Goal: Information Seeking & Learning: Understand process/instructions

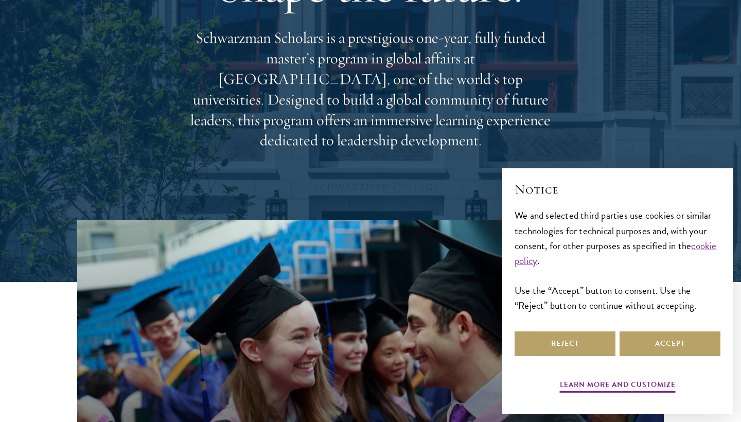
scroll to position [143, 0]
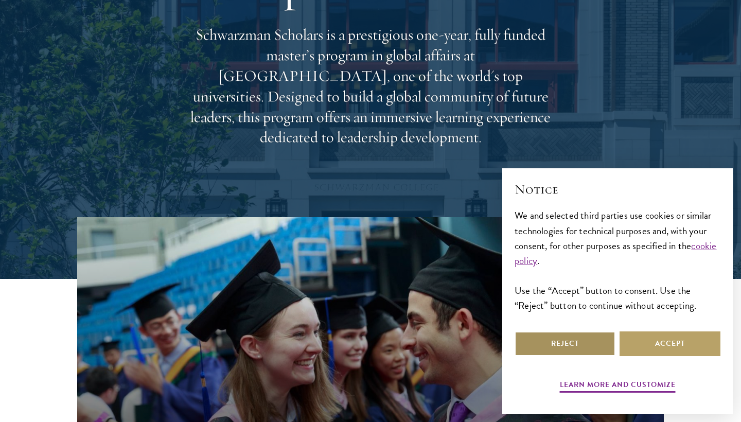
click at [559, 348] on button "Reject" at bounding box center [565, 343] width 101 height 25
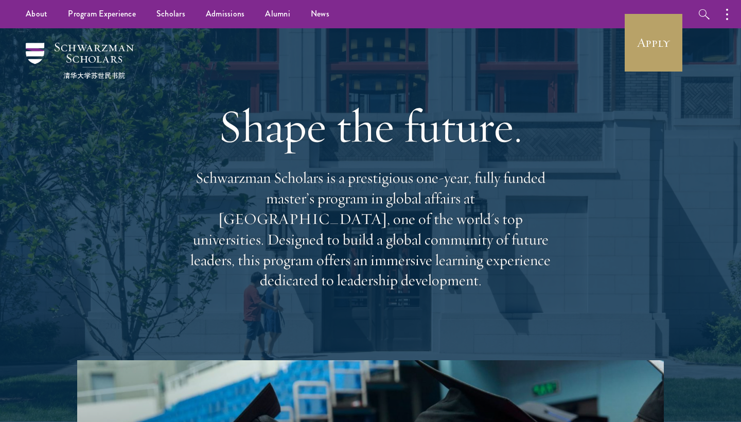
scroll to position [0, 0]
click at [172, 15] on link "Scholars" at bounding box center [170, 14] width 49 height 28
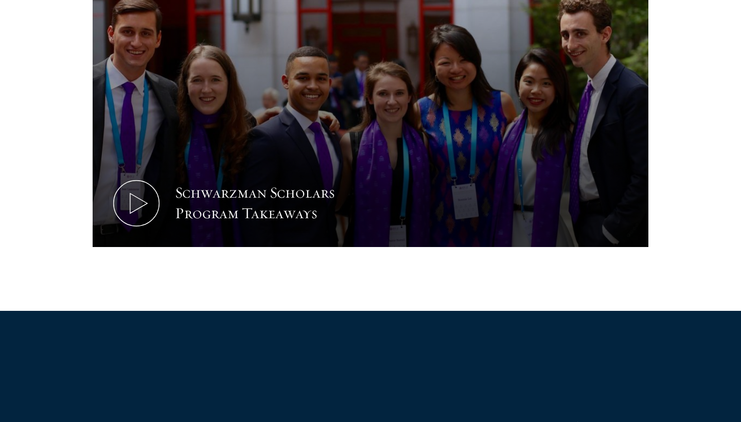
scroll to position [587, 0]
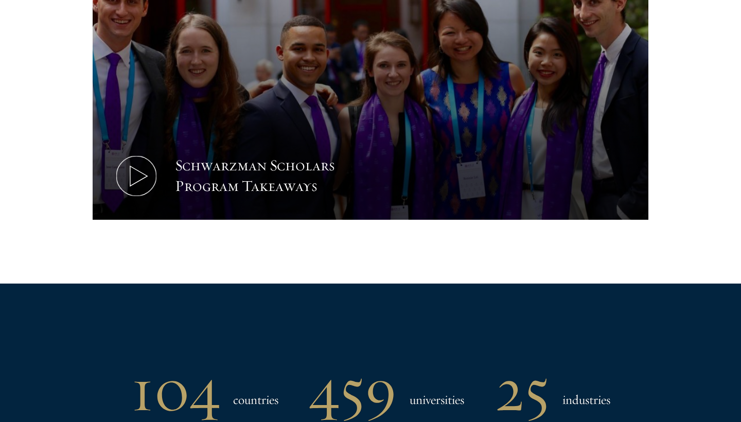
click at [287, 167] on div "Schwarzman Scholars Program Takeaways" at bounding box center [270, 175] width 190 height 41
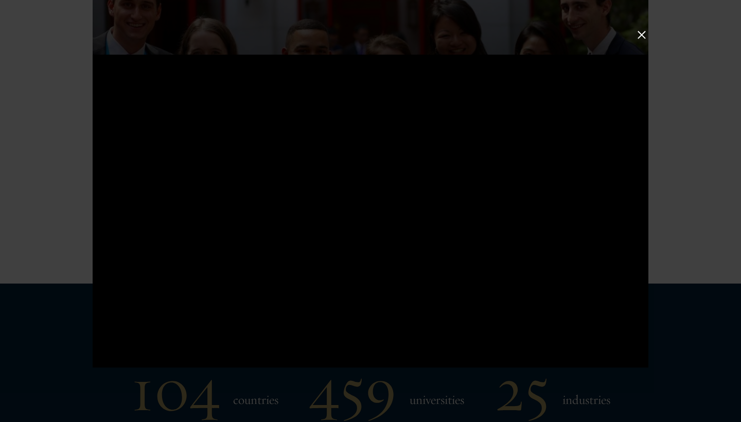
click at [639, 34] on button at bounding box center [641, 34] width 13 height 13
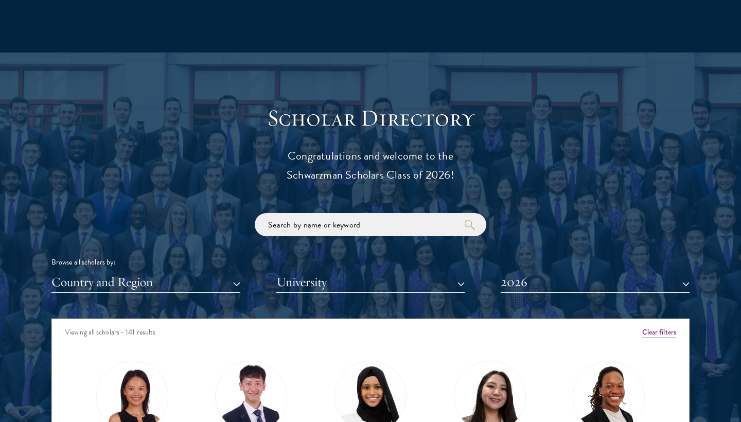
scroll to position [1313, 0]
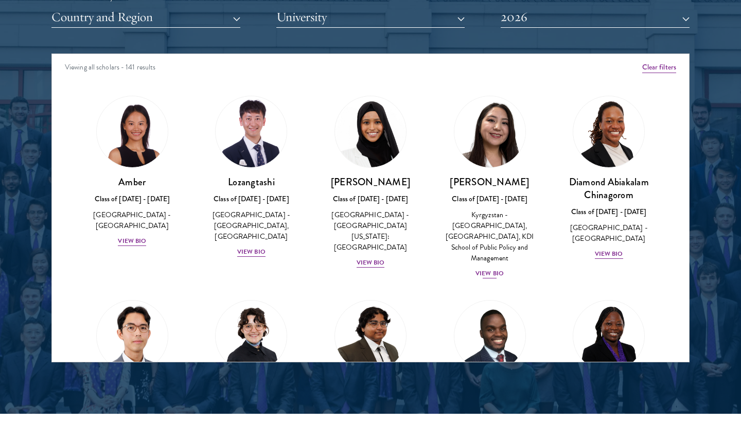
click at [483, 269] on div "View Bio" at bounding box center [490, 274] width 28 height 10
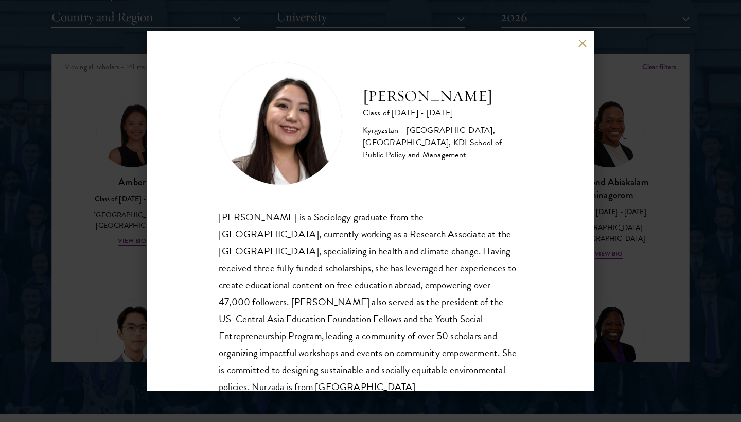
drag, startPoint x: 391, startPoint y: 137, endPoint x: 490, endPoint y: 155, distance: 101.5
click at [490, 155] on div "Kyrgyzstan - American University of Central Asia, University of Cambridge, KDI …" at bounding box center [443, 142] width 160 height 37
click at [480, 161] on div "Nurzada Abdivalieva Class of 2025 - 2026 Kyrgyzstan - American University of Ce…" at bounding box center [371, 124] width 304 height 124
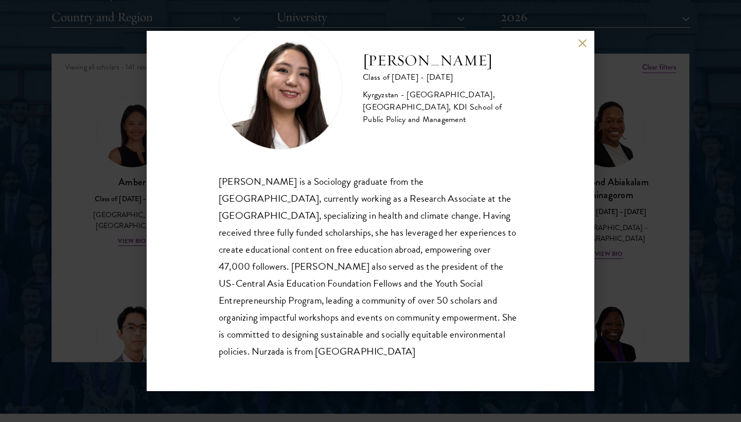
scroll to position [35, 0]
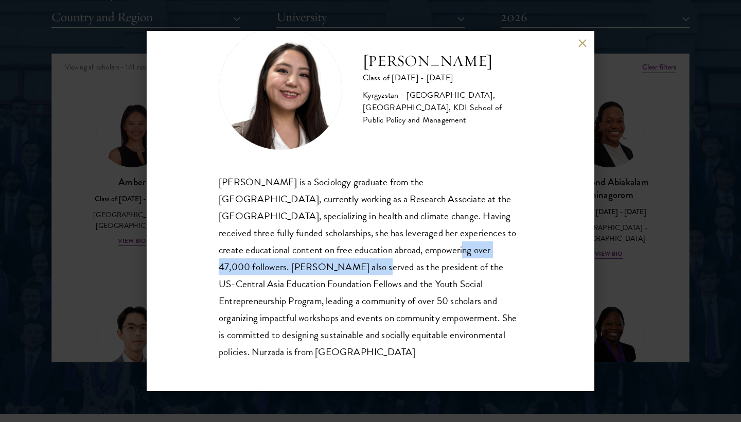
drag, startPoint x: 349, startPoint y: 242, endPoint x: 255, endPoint y: 267, distance: 97.4
click at [255, 267] on div "Nurzada Abdivalieva is a Sociology graduate from the University of Cambridge, c…" at bounding box center [371, 266] width 304 height 187
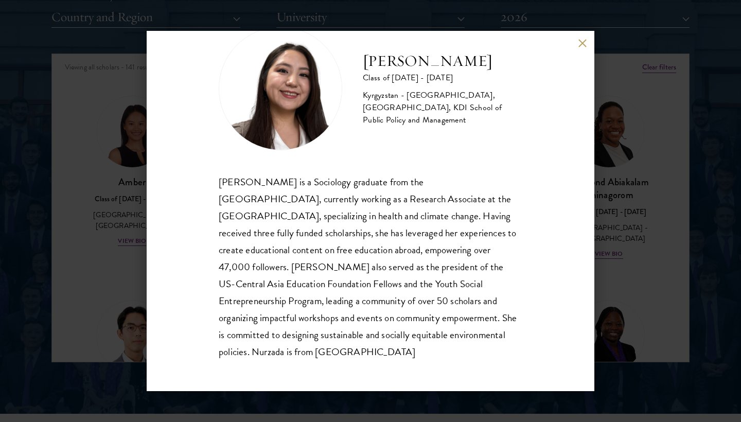
click at [261, 269] on div "Nurzada Abdivalieva is a Sociology graduate from the University of Cambridge, c…" at bounding box center [371, 266] width 304 height 187
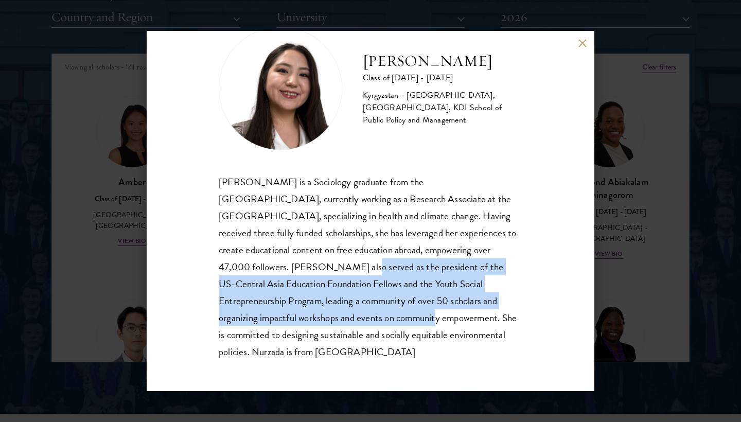
drag, startPoint x: 244, startPoint y: 262, endPoint x: 296, endPoint y: 328, distance: 84.0
click at [296, 328] on div "Nurzada Abdivalieva is a Sociology graduate from the University of Cambridge, c…" at bounding box center [371, 266] width 304 height 187
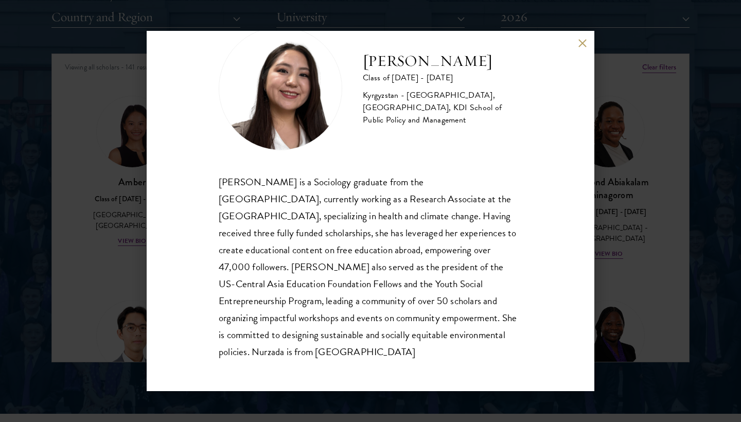
click at [296, 350] on div "Nurzada Abdivalieva is a Sociology graduate from the University of Cambridge, c…" at bounding box center [371, 266] width 304 height 187
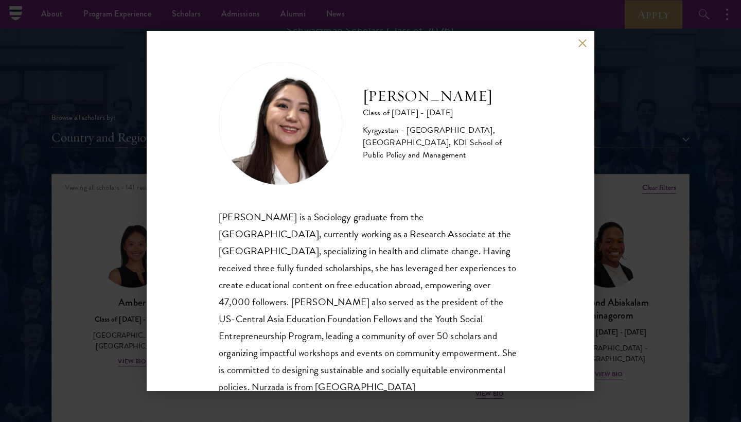
scroll to position [968, 0]
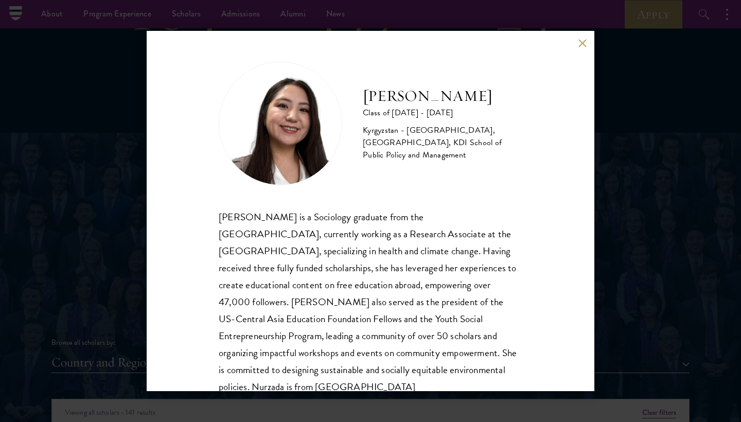
click at [584, 39] on button at bounding box center [582, 43] width 9 height 9
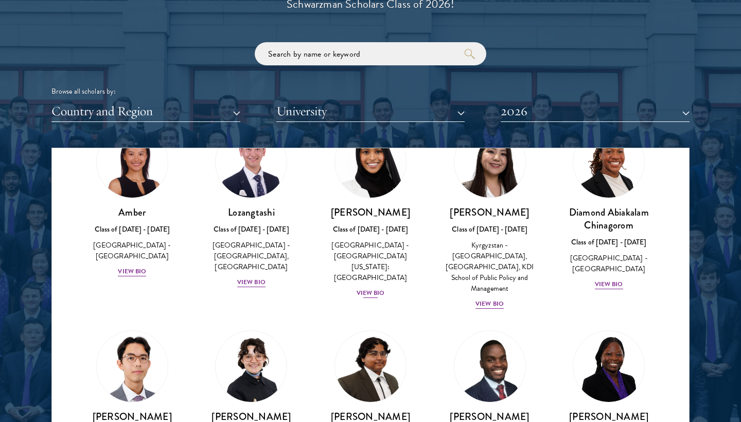
scroll to position [65, 0]
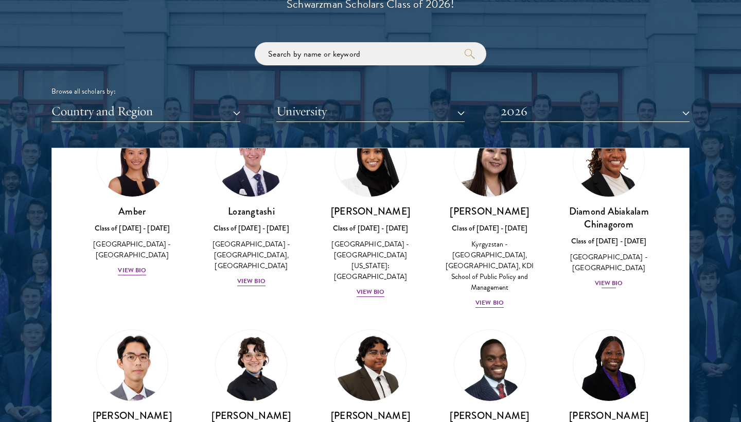
click at [612, 278] on div "View Bio" at bounding box center [609, 283] width 28 height 10
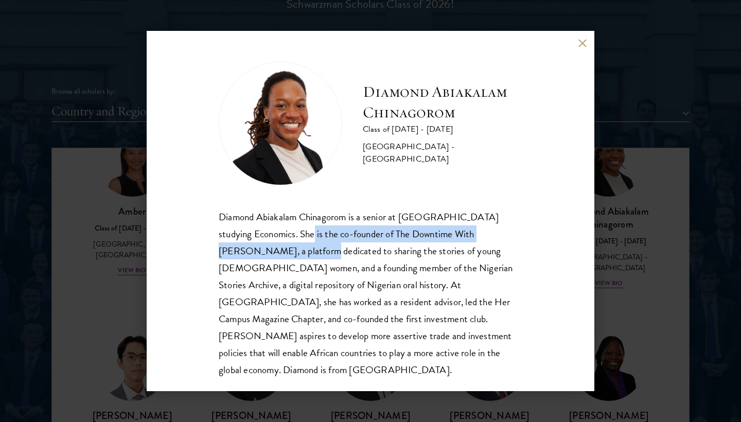
drag, startPoint x: 298, startPoint y: 226, endPoint x: 275, endPoint y: 255, distance: 36.6
click at [275, 255] on div "Diamond Abiakalam Chinagorom is a senior at Mount Holyoke College studying Econ…" at bounding box center [371, 293] width 304 height 170
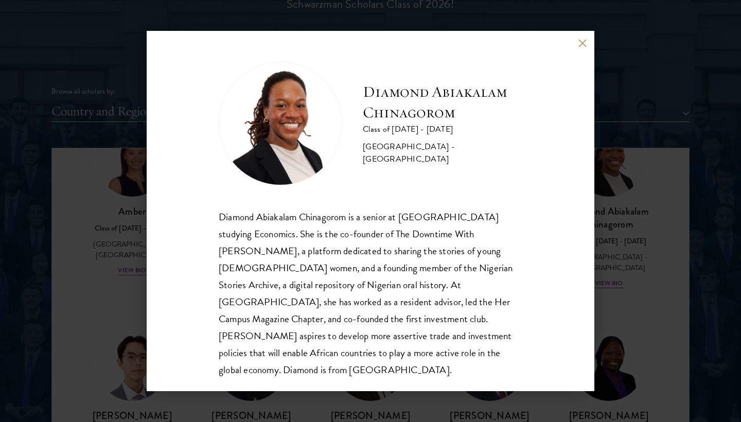
click at [319, 274] on div "Diamond Abiakalam Chinagorom is a senior at Mount Holyoke College studying Econ…" at bounding box center [371, 293] width 304 height 170
click at [578, 43] on button at bounding box center [582, 43] width 9 height 9
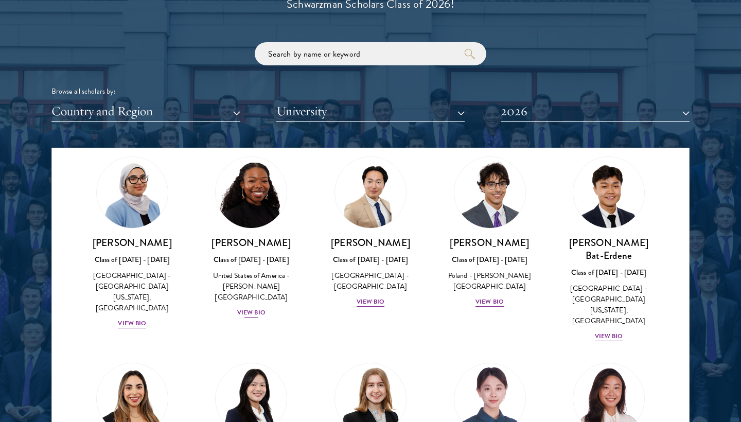
scroll to position [638, 0]
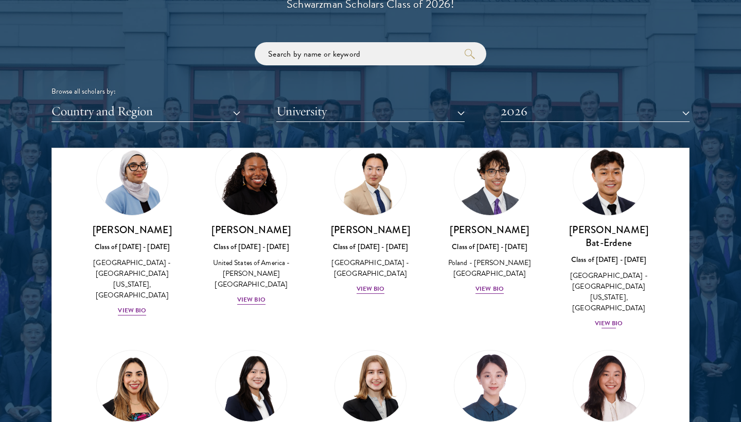
click at [607, 319] on div "View Bio" at bounding box center [609, 324] width 28 height 10
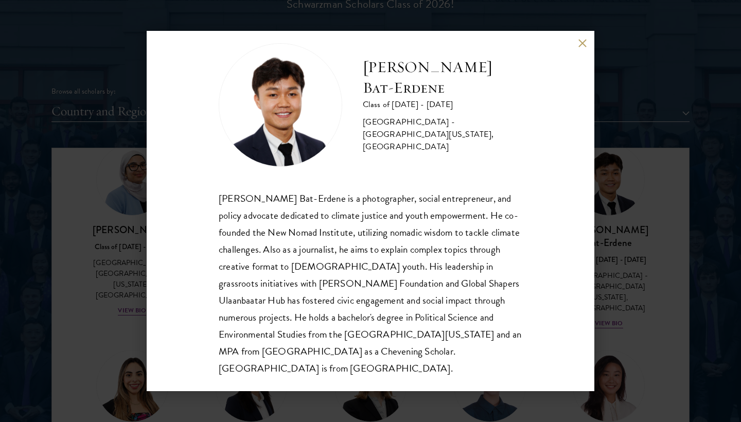
scroll to position [18, 0]
click at [582, 43] on button at bounding box center [582, 43] width 9 height 9
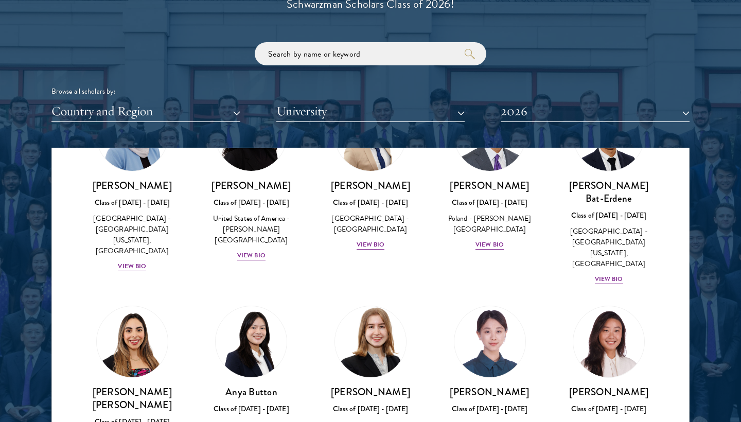
scroll to position [681, 0]
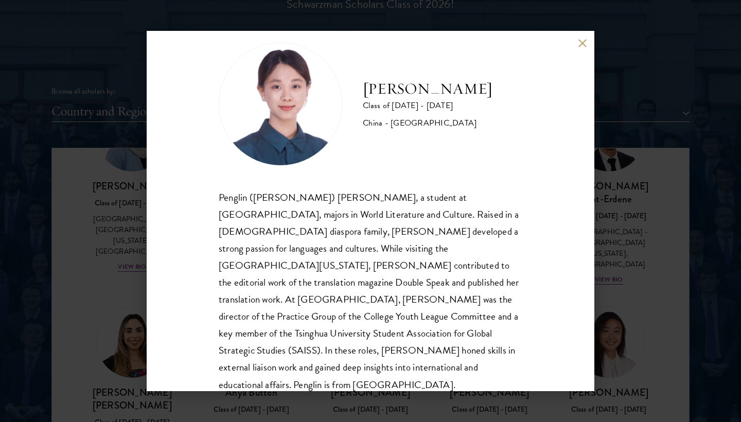
scroll to position [18, 0]
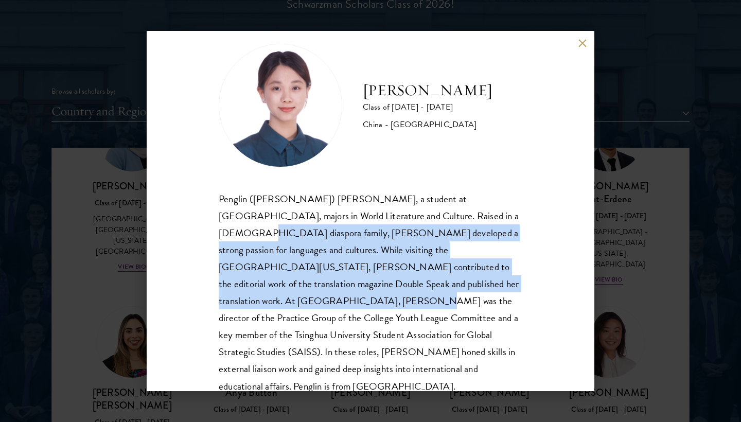
drag, startPoint x: 447, startPoint y: 211, endPoint x: 438, endPoint y: 288, distance: 77.2
click at [438, 288] on div "Penglin (Claire) Chen, a student at Tsinghua University, majors in World Litera…" at bounding box center [371, 292] width 304 height 204
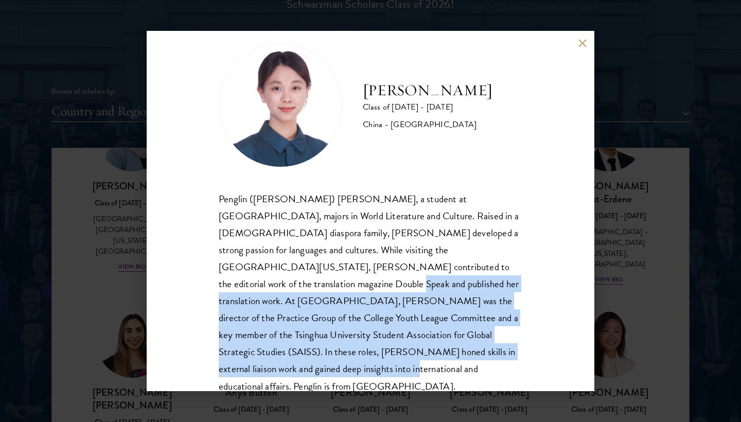
drag, startPoint x: 438, startPoint y: 269, endPoint x: 452, endPoint y: 342, distance: 74.0
click at [453, 343] on div "Penglin (Claire) Chen, a student at Tsinghua University, majors in World Litera…" at bounding box center [371, 292] width 304 height 204
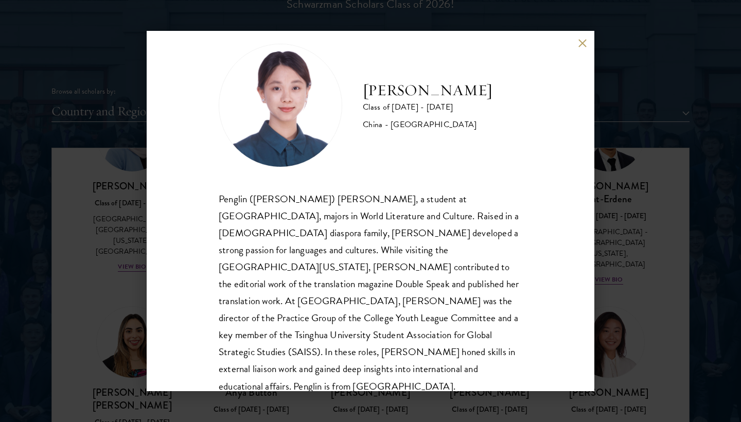
click at [589, 39] on div "Claire Chen Class of 2025 - 2026 China - Tsinghua University Penglin (Claire) C…" at bounding box center [371, 211] width 448 height 360
click at [590, 40] on div "Claire Chen Class of 2025 - 2026 China - Tsinghua University Penglin (Claire) C…" at bounding box center [371, 211] width 448 height 360
click at [581, 44] on button at bounding box center [582, 43] width 9 height 9
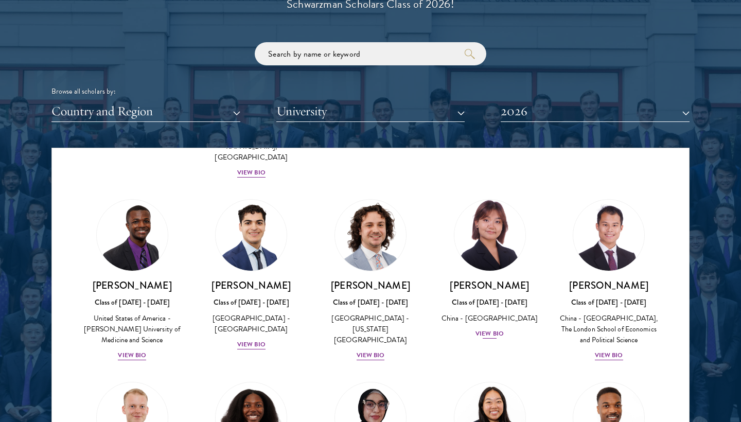
scroll to position [1813, 0]
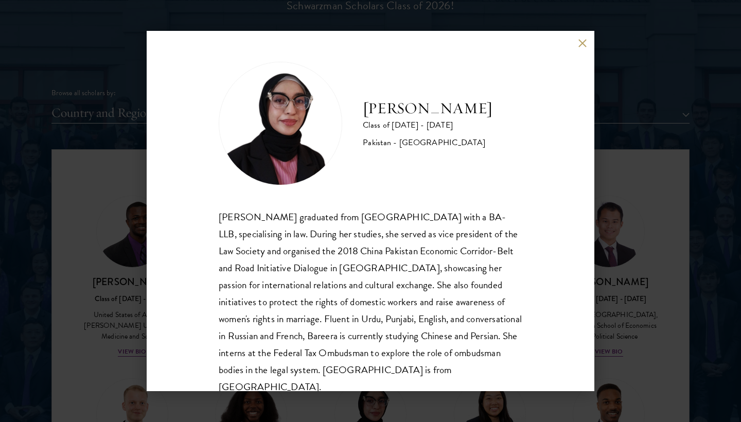
click at [581, 43] on button at bounding box center [582, 43] width 9 height 9
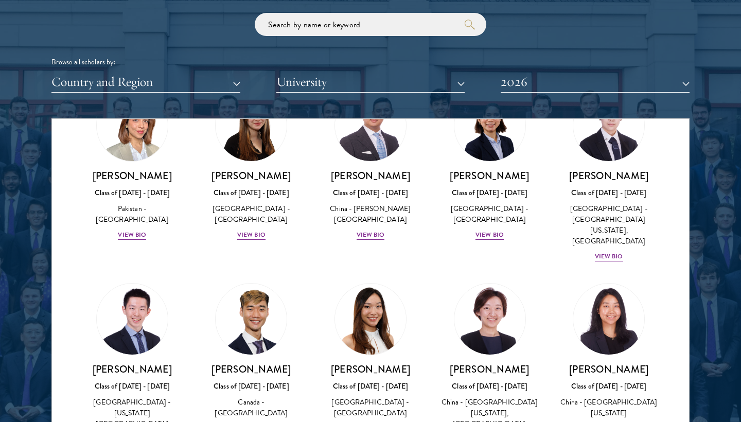
scroll to position [2643, 0]
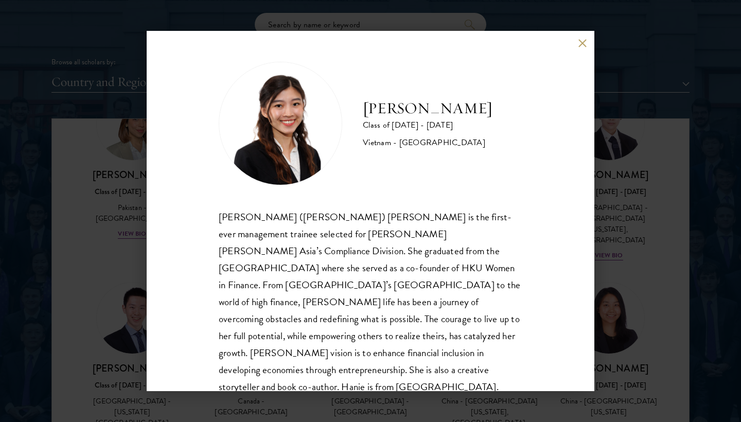
click at [580, 43] on button at bounding box center [582, 43] width 9 height 9
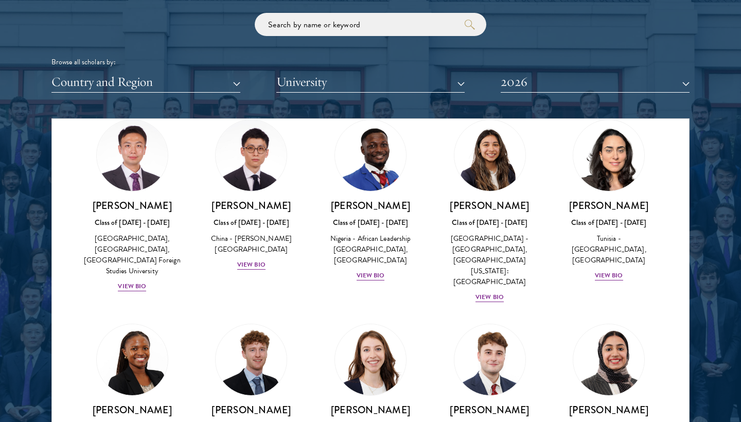
scroll to position [3194, 0]
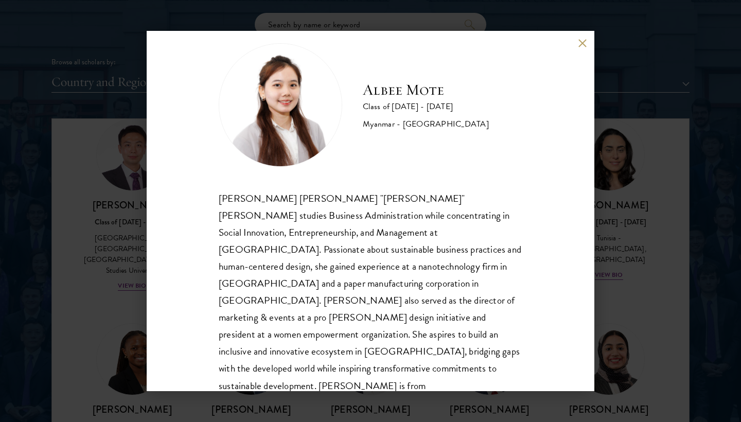
scroll to position [18, 0]
click at [581, 47] on button at bounding box center [582, 43] width 9 height 9
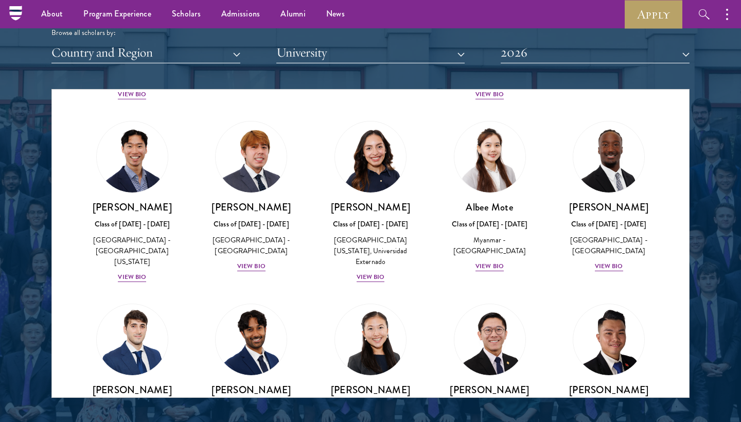
scroll to position [3562, 0]
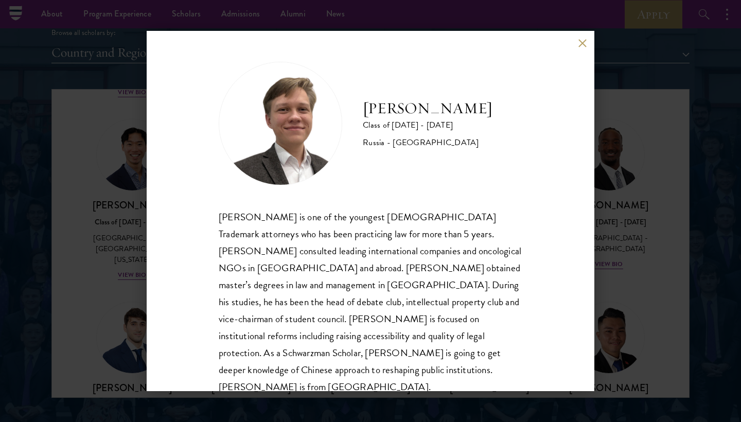
click at [578, 46] on button at bounding box center [582, 43] width 9 height 9
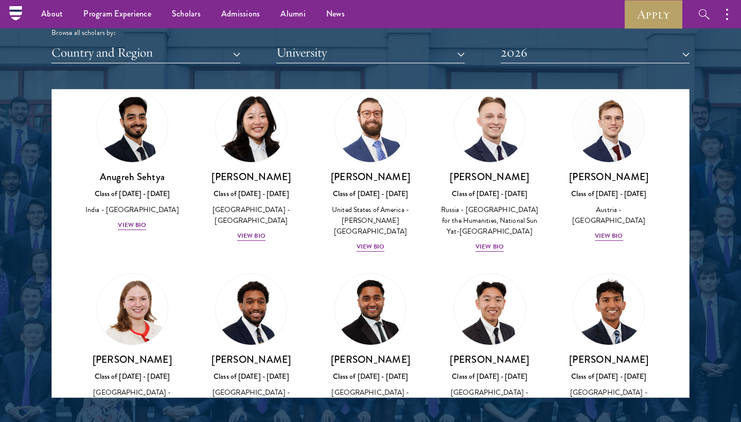
scroll to position [4355, 0]
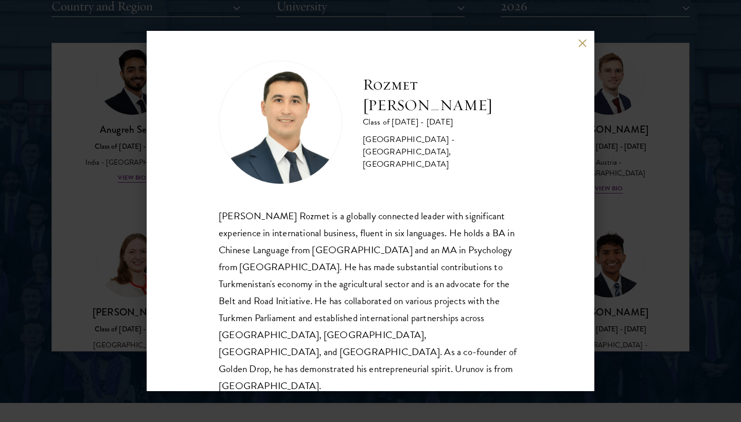
scroll to position [1329, 0]
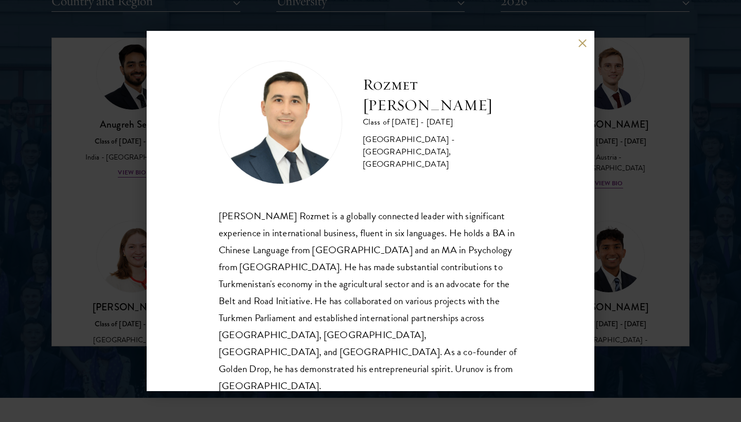
click at [577, 49] on div "Rozmet Urunov Class of 2025 - 2026 Turkmenistan - Central China Normal Universi…" at bounding box center [371, 211] width 448 height 360
click at [584, 44] on button at bounding box center [582, 43] width 9 height 9
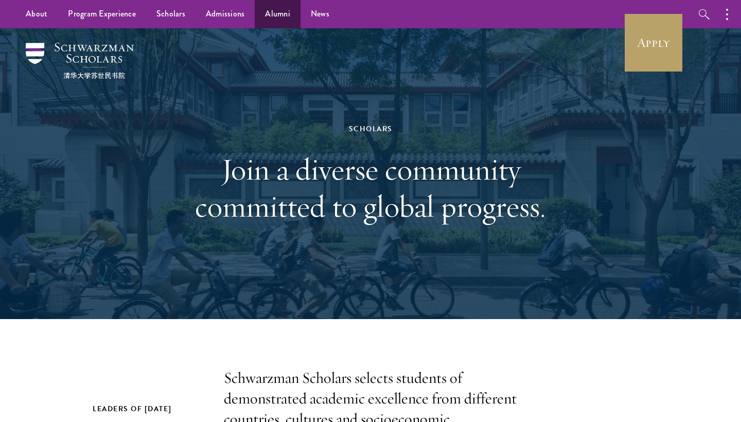
click at [274, 12] on link "Alumni" at bounding box center [278, 14] width 46 height 28
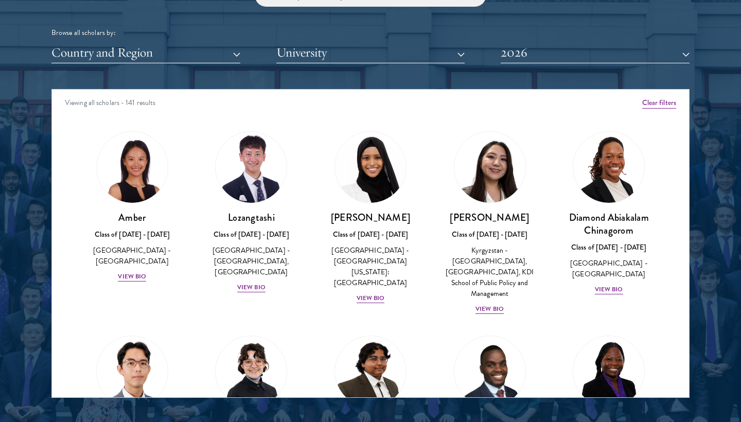
click at [522, 50] on button "2026" at bounding box center [595, 52] width 189 height 21
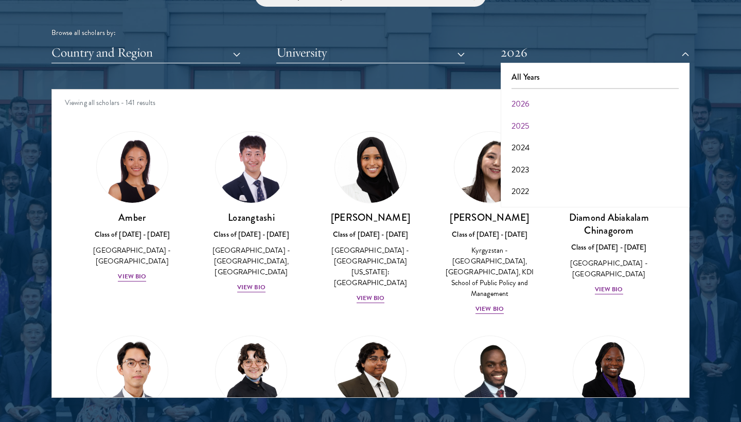
click at [522, 123] on button "2025" at bounding box center [595, 126] width 183 height 22
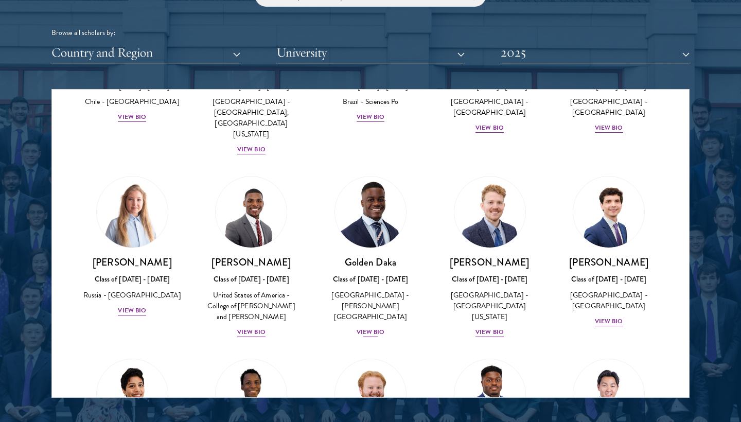
scroll to position [741, 0]
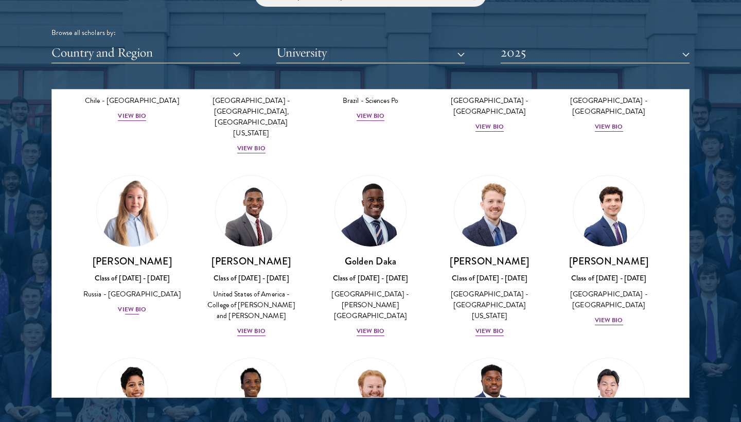
click at [129, 305] on div "View Bio" at bounding box center [132, 310] width 28 height 10
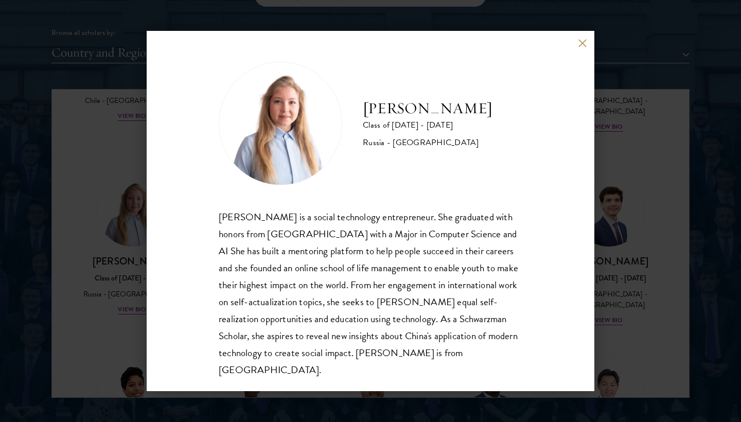
click at [588, 42] on div "Julia Cores Class of 2024 - 2025 Russia - Saint Petersburg State University Jul…" at bounding box center [371, 211] width 448 height 360
click at [580, 44] on button at bounding box center [582, 43] width 9 height 9
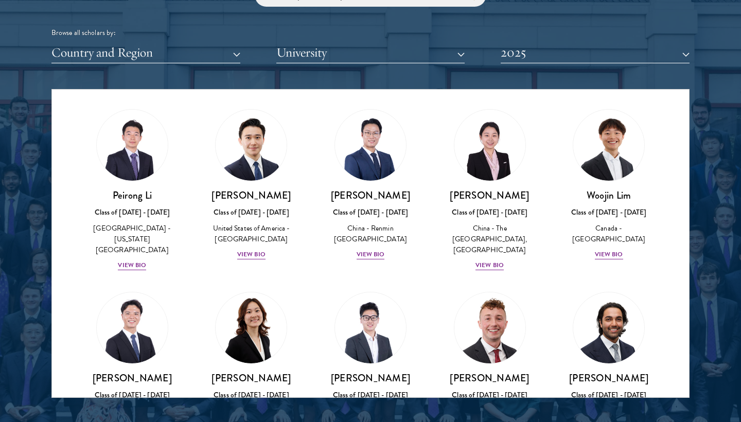
scroll to position [2550, 0]
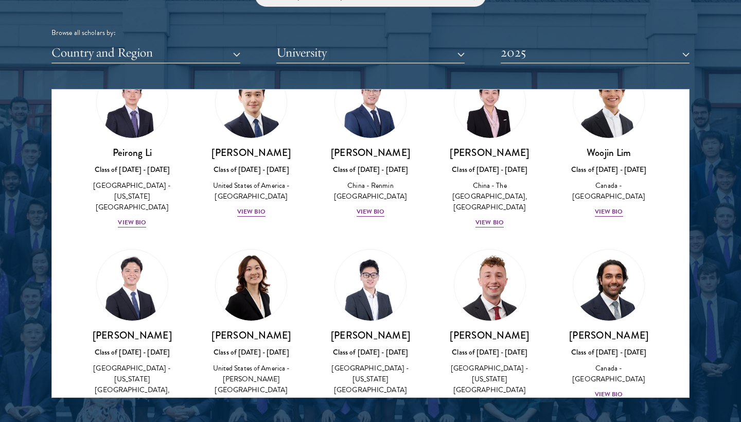
click at [429, 224] on div "Amber Class of 2025 - 2026 China - Peking University View Bio Cirenquji Class o…" at bounding box center [370, 330] width 637 height 5524
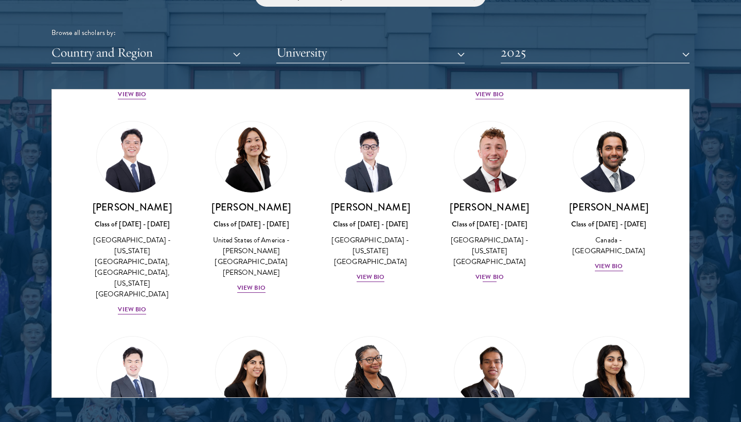
scroll to position [2688, 0]
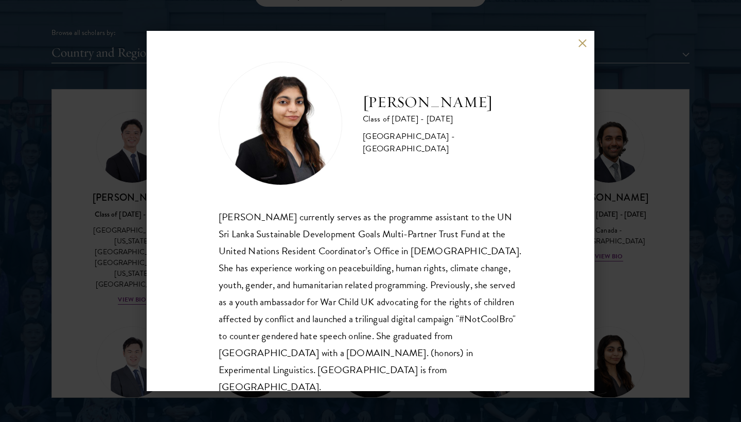
click at [584, 46] on button at bounding box center [582, 43] width 9 height 9
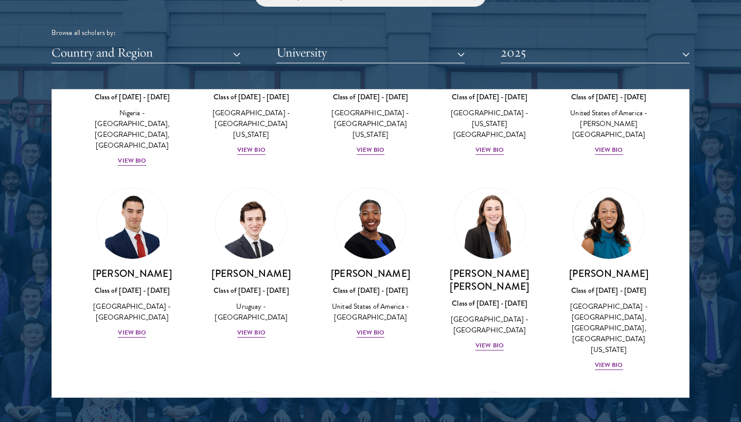
scroll to position [3367, 0]
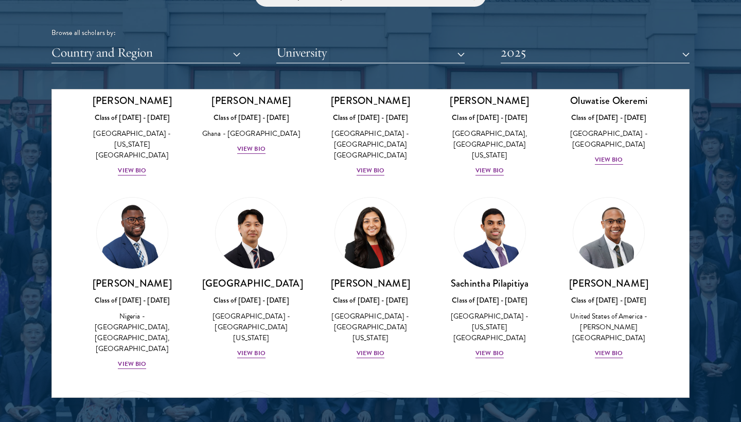
click at [560, 46] on button "2025" at bounding box center [595, 52] width 189 height 21
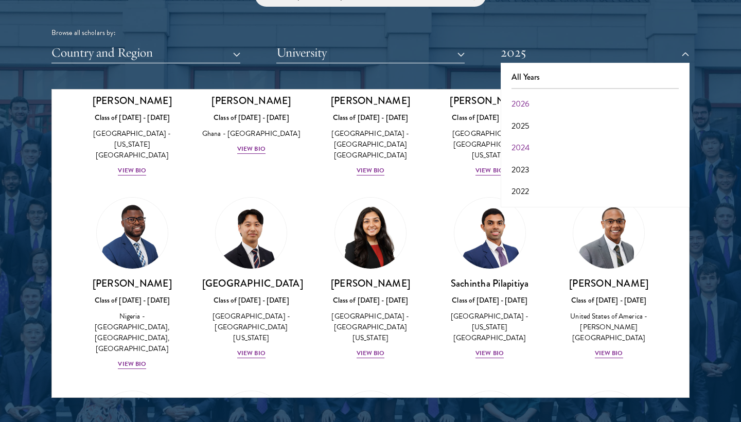
click at [525, 143] on button "2024" at bounding box center [595, 148] width 183 height 22
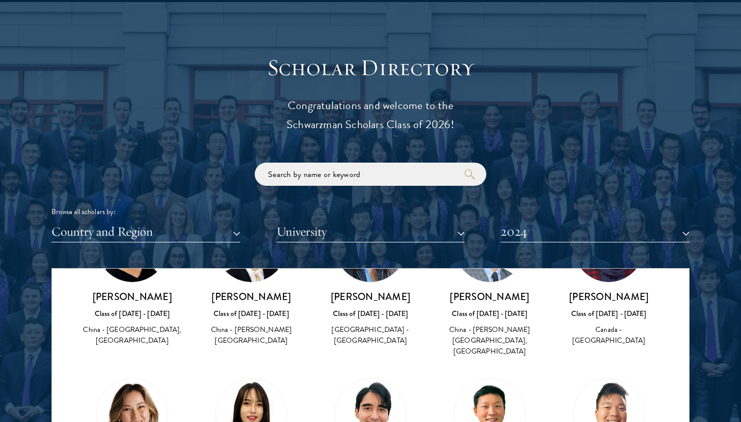
scroll to position [1100, 0]
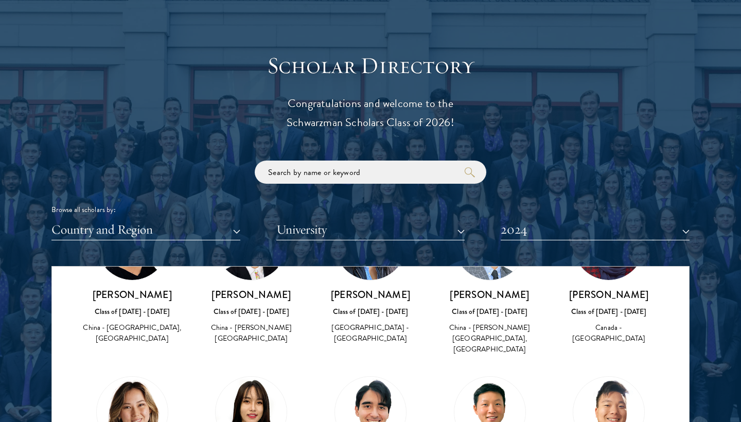
click at [520, 230] on button "2024" at bounding box center [595, 229] width 189 height 21
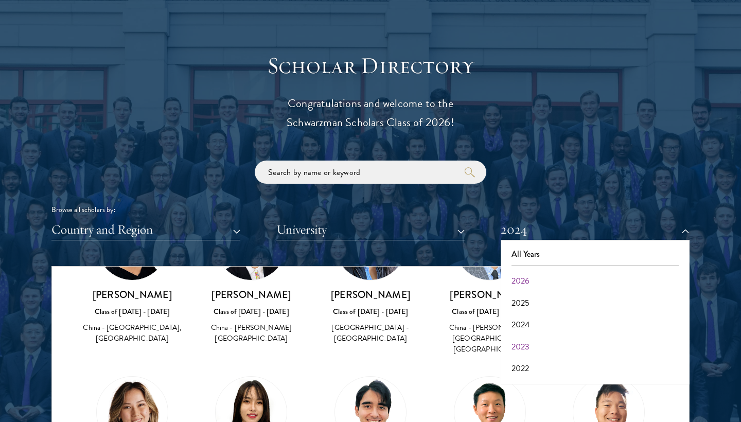
click at [523, 342] on button "2023" at bounding box center [595, 347] width 183 height 22
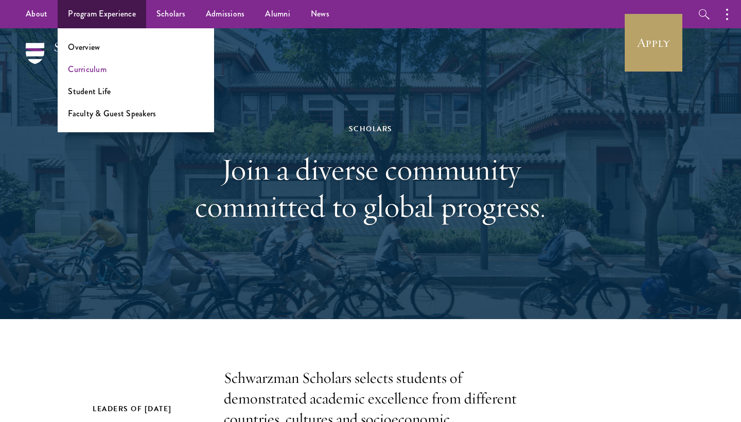
click at [88, 70] on link "Curriculum" at bounding box center [87, 69] width 39 height 12
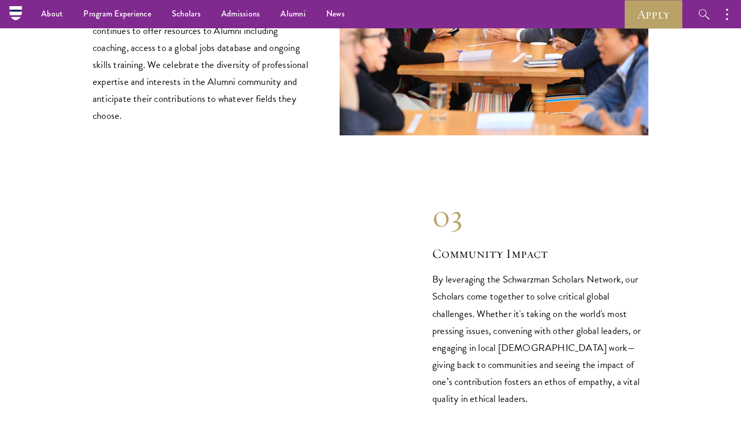
scroll to position [1441, 0]
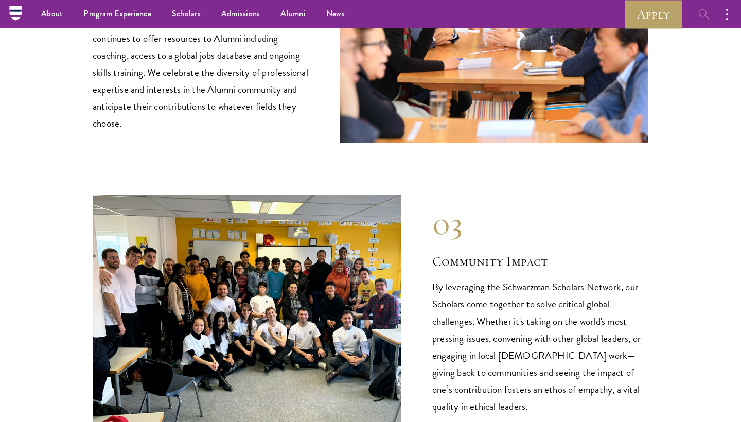
click at [705, 12] on icon "button" at bounding box center [704, 14] width 12 height 12
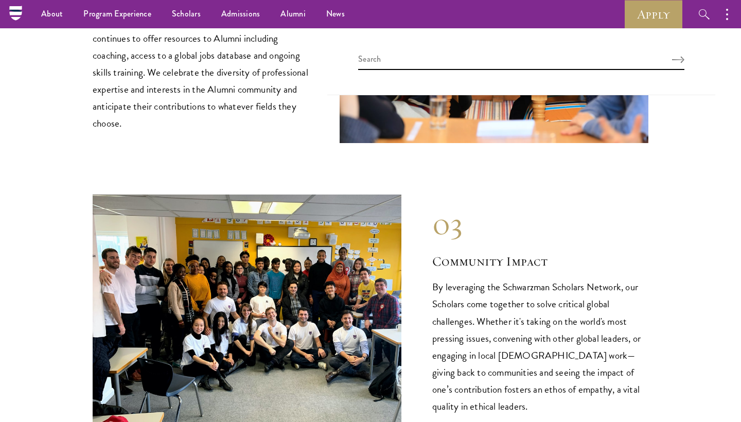
click at [501, 48] on div at bounding box center [521, 61] width 388 height 67
click at [487, 56] on input "search" at bounding box center [521, 61] width 326 height 17
type input "tajikistan"
click at [678, 59] on button "Search" at bounding box center [678, 59] width 12 height 7
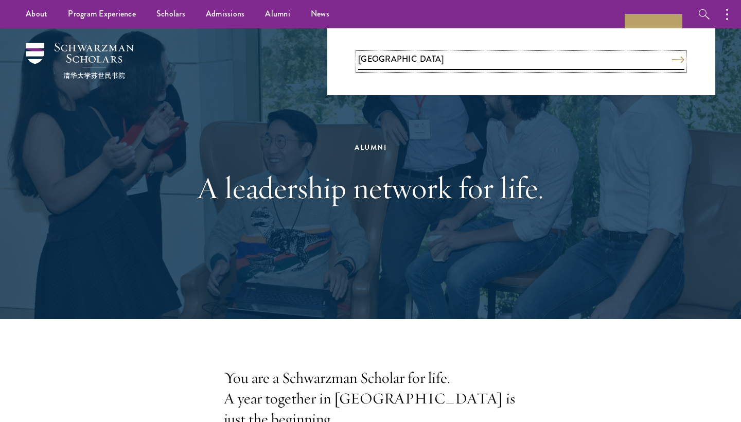
scroll to position [-1, 0]
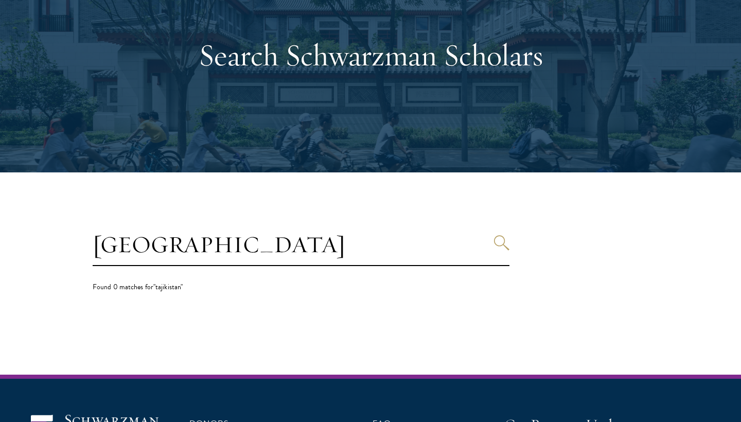
scroll to position [117, 0]
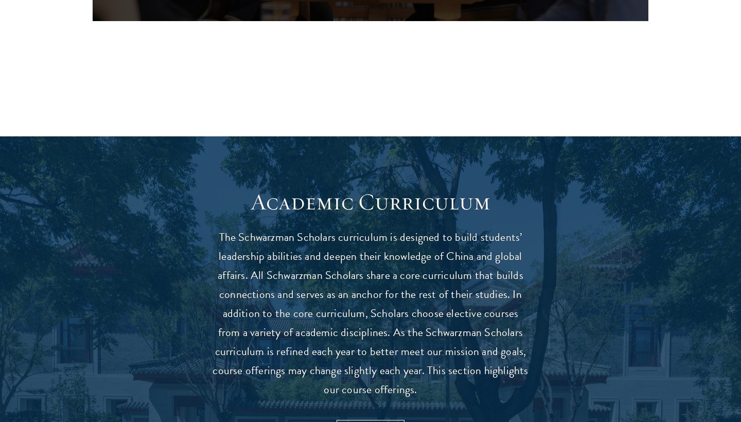
scroll to position [871, 0]
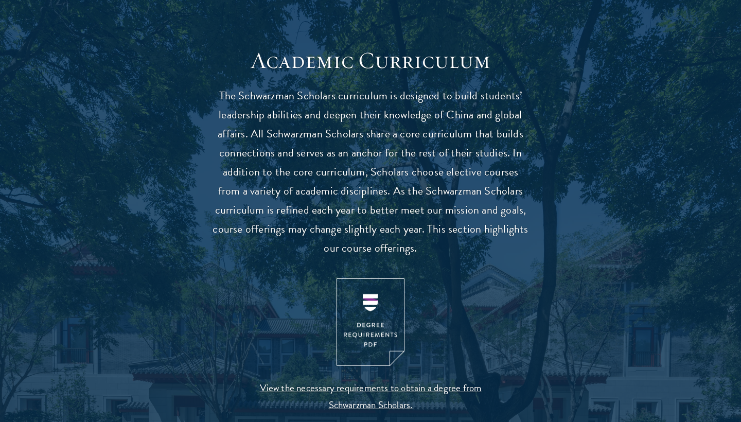
click at [364, 309] on img at bounding box center [371, 322] width 68 height 88
click at [530, 147] on p "The Schwarzman Scholars curriculum is designed to build students’ leadership ab…" at bounding box center [370, 171] width 319 height 171
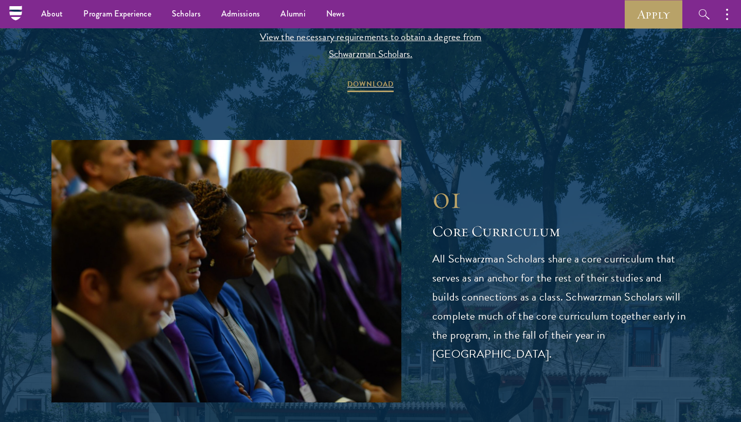
scroll to position [1213, 0]
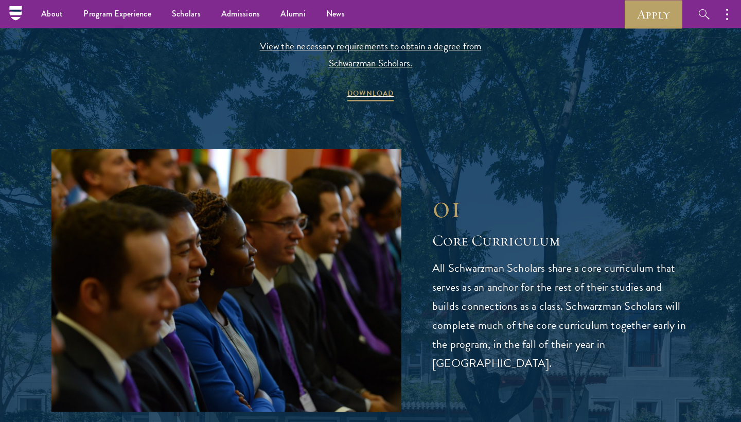
click at [392, 55] on span "View the necessary requirements to obtain a degree from Schwarzman Scholars." at bounding box center [371, 55] width 242 height 34
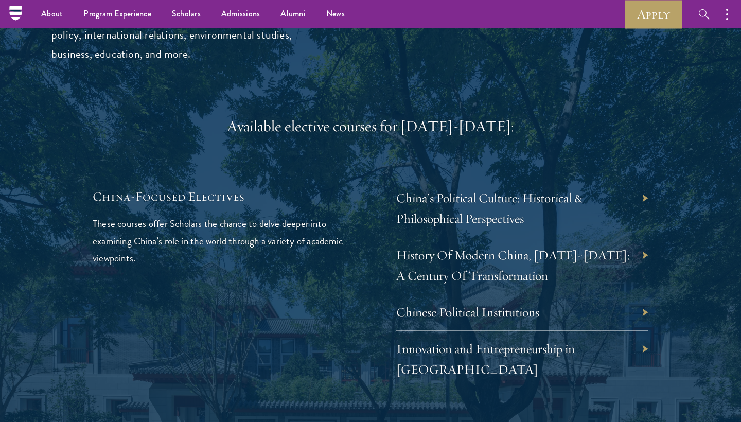
scroll to position [1663, 0]
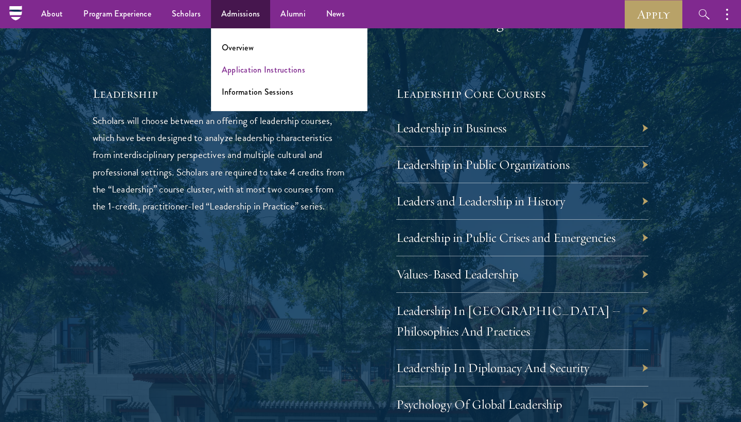
click at [241, 69] on link "Application Instructions" at bounding box center [263, 70] width 83 height 12
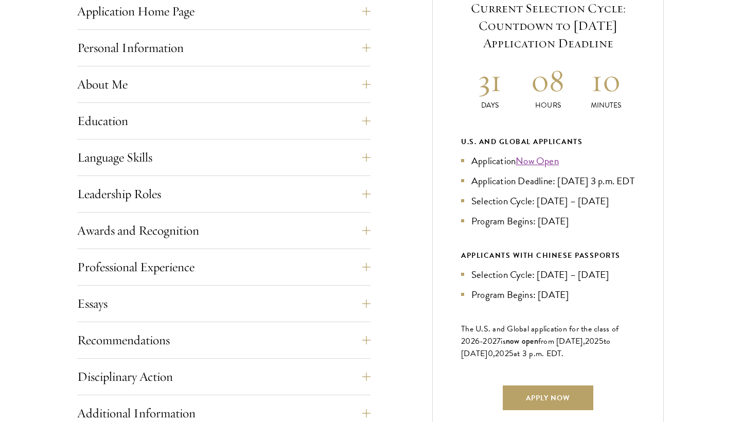
scroll to position [448, 0]
click at [98, 306] on button "Essays" at bounding box center [231, 303] width 293 height 25
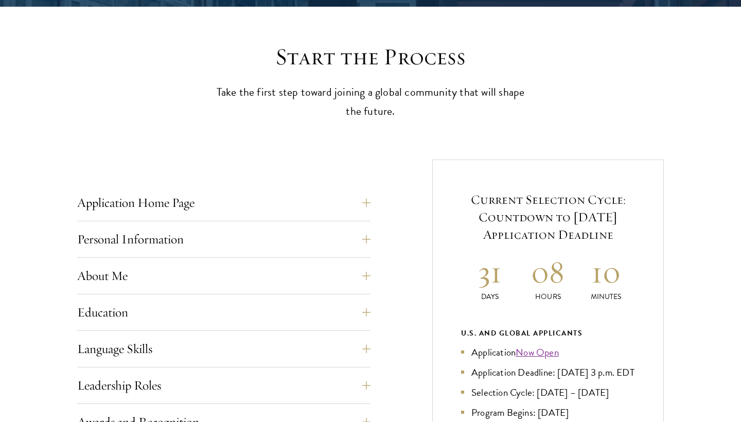
scroll to position [257, 0]
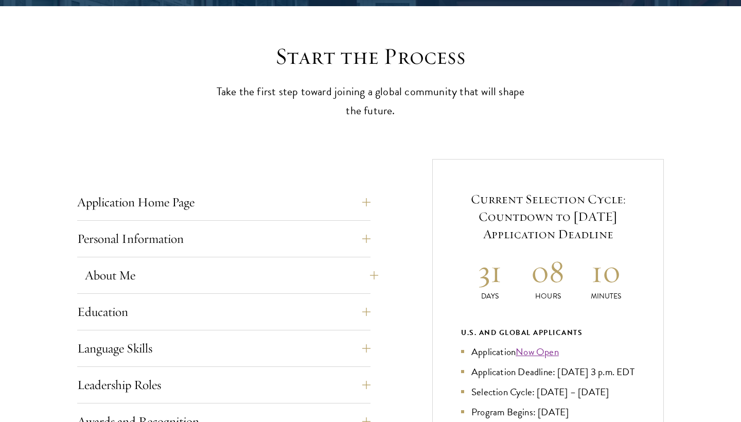
click at [114, 275] on button "About Me" at bounding box center [231, 275] width 293 height 25
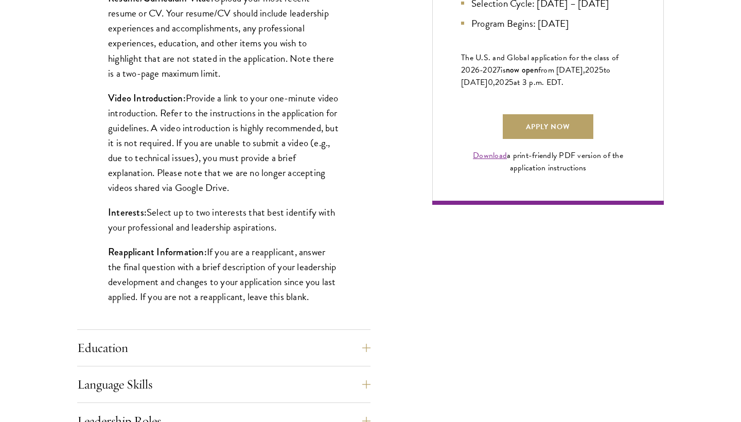
scroll to position [735, 0]
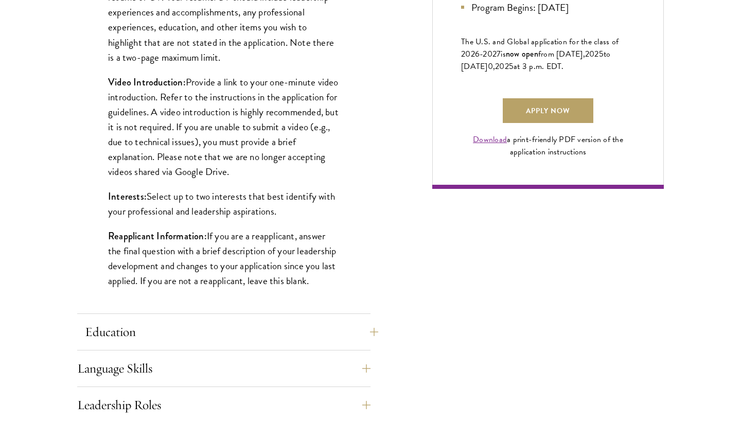
click at [104, 339] on button "Education" at bounding box center [231, 332] width 293 height 25
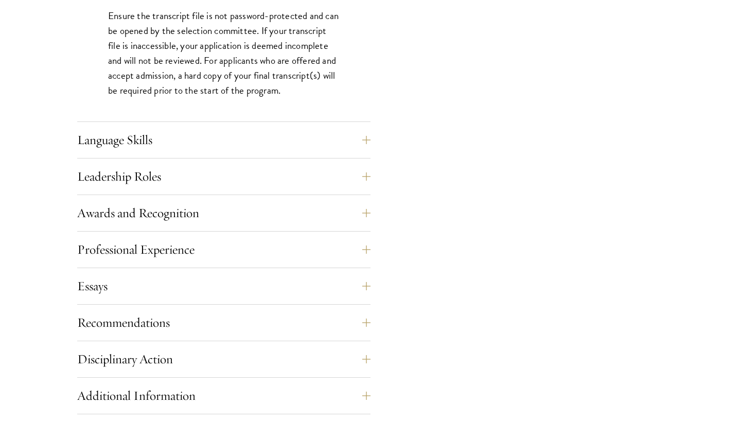
scroll to position [1683, 0]
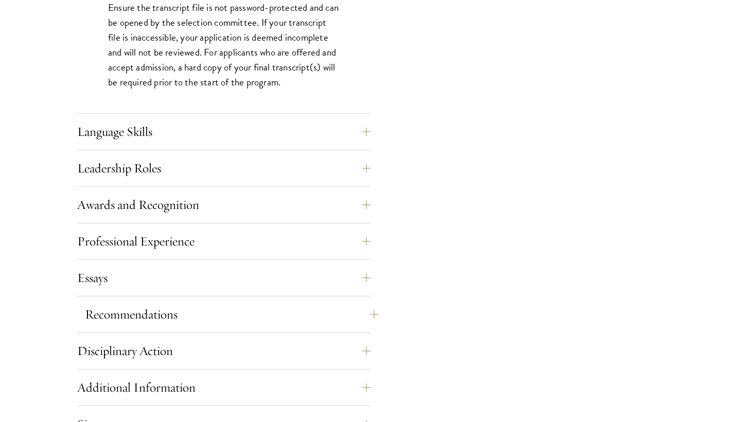
click at [106, 322] on button "Recommendations" at bounding box center [231, 314] width 293 height 25
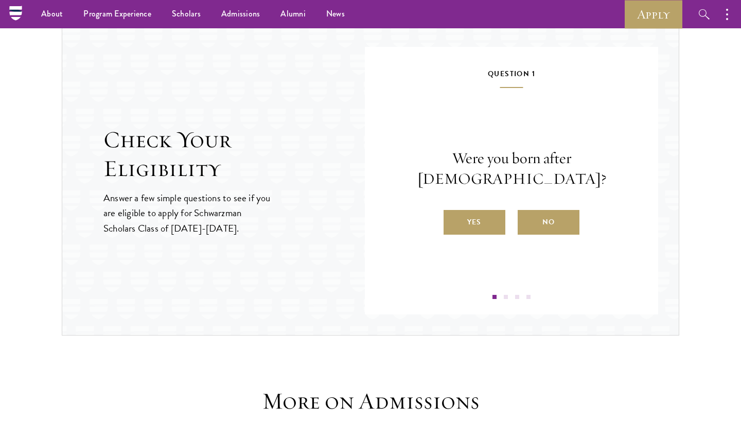
scroll to position [1904, 0]
click at [461, 214] on label "Yes" at bounding box center [475, 222] width 62 height 25
click at [453, 214] on input "Yes" at bounding box center [448, 215] width 9 height 9
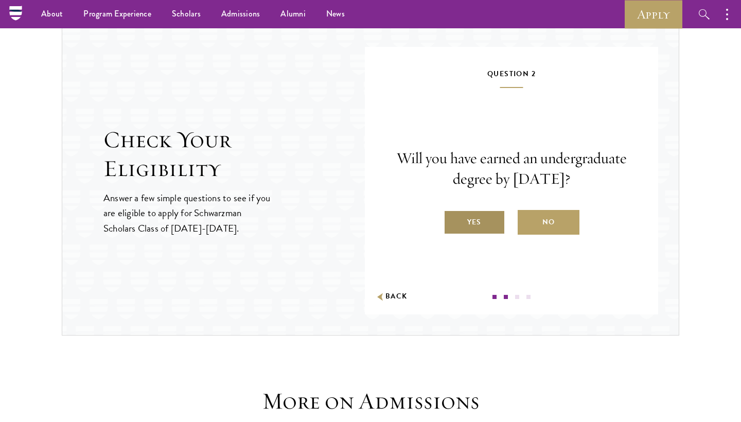
click at [471, 229] on label "Yes" at bounding box center [475, 222] width 62 height 25
click at [453, 220] on input "Yes" at bounding box center [448, 215] width 9 height 9
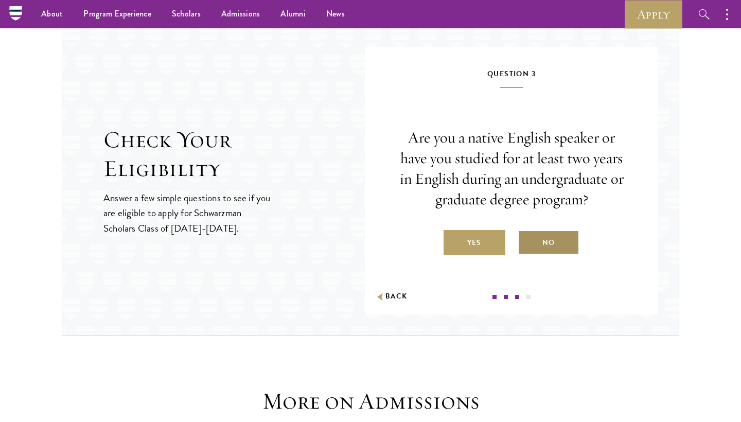
click at [540, 240] on label "No" at bounding box center [549, 242] width 62 height 25
click at [527, 240] on input "No" at bounding box center [522, 236] width 9 height 9
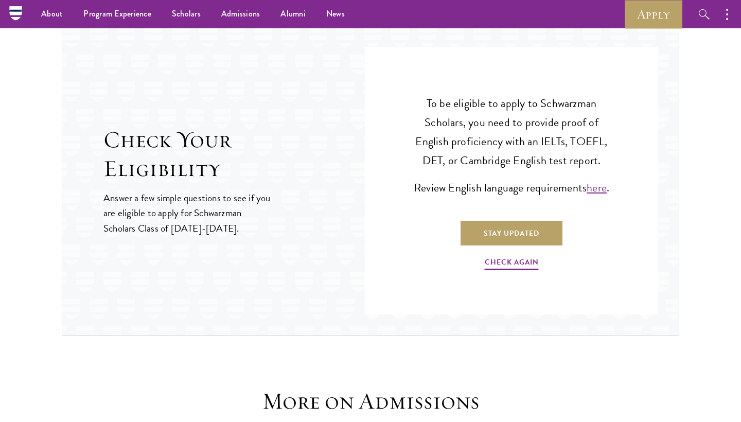
click at [596, 184] on link "here" at bounding box center [597, 187] width 20 height 17
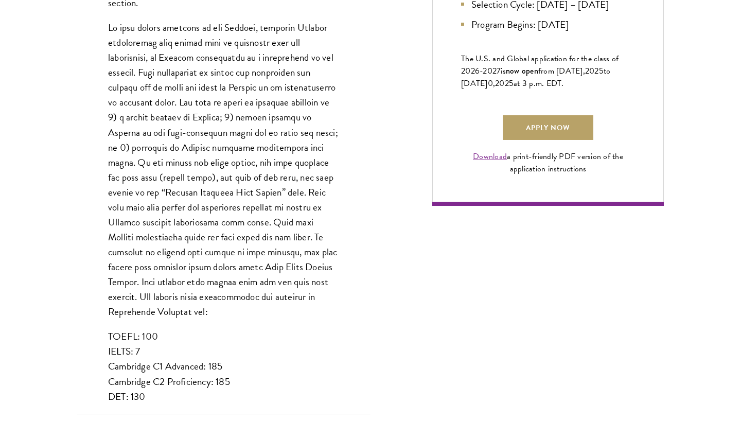
scroll to position [730, 0]
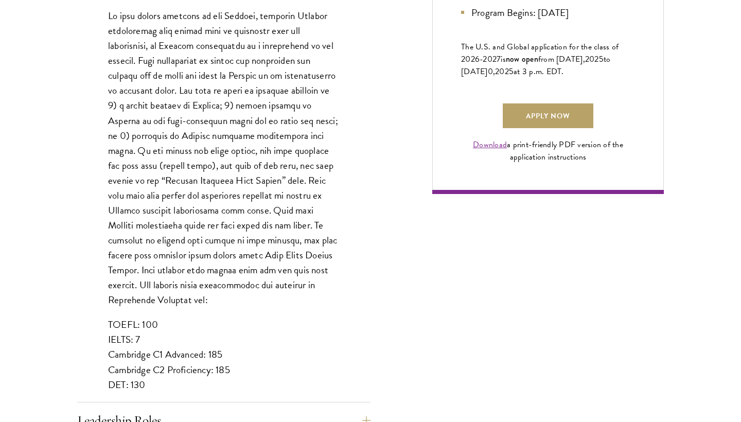
drag, startPoint x: 102, startPoint y: 310, endPoint x: 179, endPoint y: 368, distance: 96.3
click at [179, 368] on div "List up to three additional languages and indicate your level of proficiency fo…" at bounding box center [223, 155] width 293 height 524
click at [179, 368] on p "TOEFL: 100 IELTS: 7 Cambridge C1 Advanced: 185 Cambridge C2 Proficiency: 185 DE…" at bounding box center [224, 354] width 232 height 75
drag, startPoint x: 179, startPoint y: 368, endPoint x: 115, endPoint y: 300, distance: 93.6
click at [115, 300] on div "List up to three additional languages and indicate your level of proficiency fo…" at bounding box center [223, 155] width 293 height 524
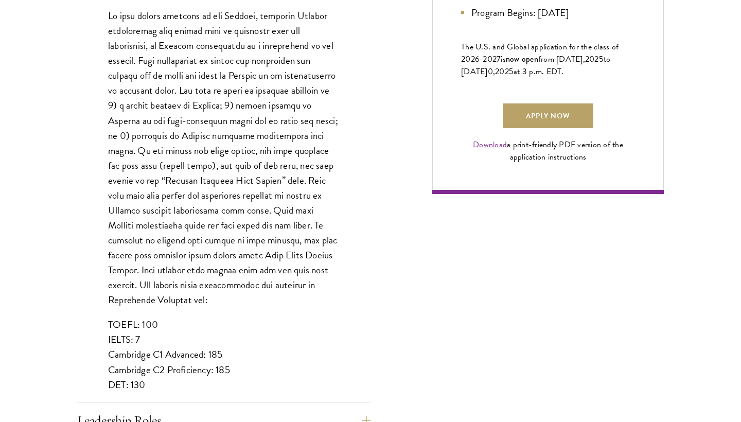
click at [147, 372] on p "TOEFL: 100 IELTS: 7 Cambridge C1 Advanced: 185 Cambridge C2 Proficiency: 185 DE…" at bounding box center [224, 354] width 232 height 75
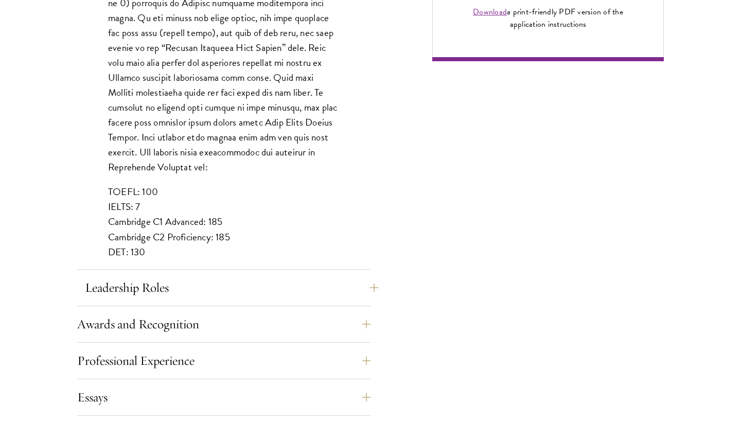
scroll to position [867, 0]
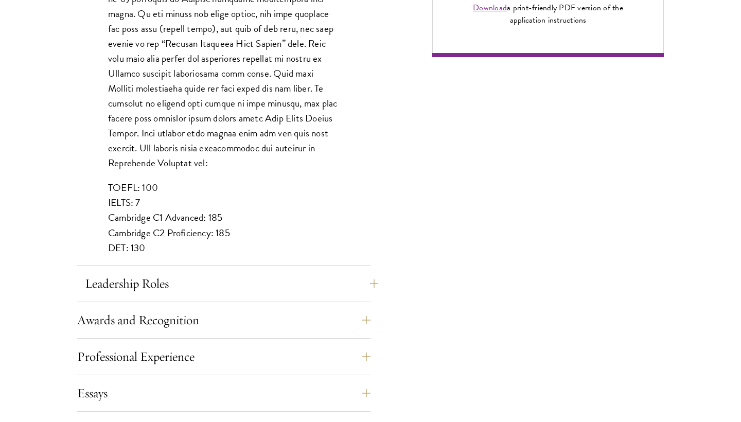
click at [161, 283] on button "Leadership Roles" at bounding box center [231, 283] width 293 height 25
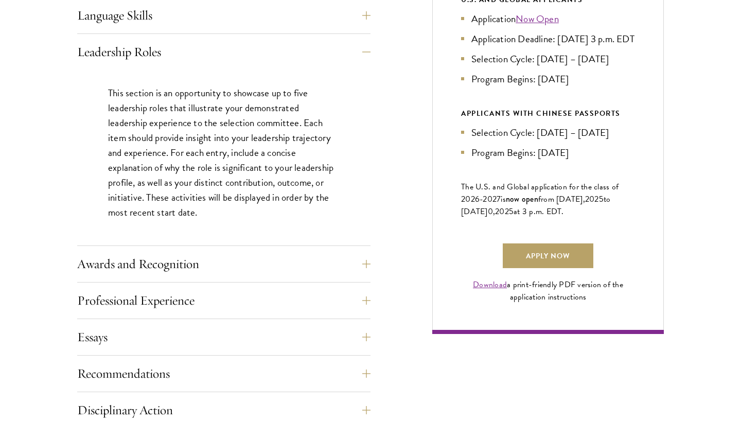
scroll to position [590, 0]
click at [159, 262] on button "Awards and Recognition" at bounding box center [231, 264] width 293 height 25
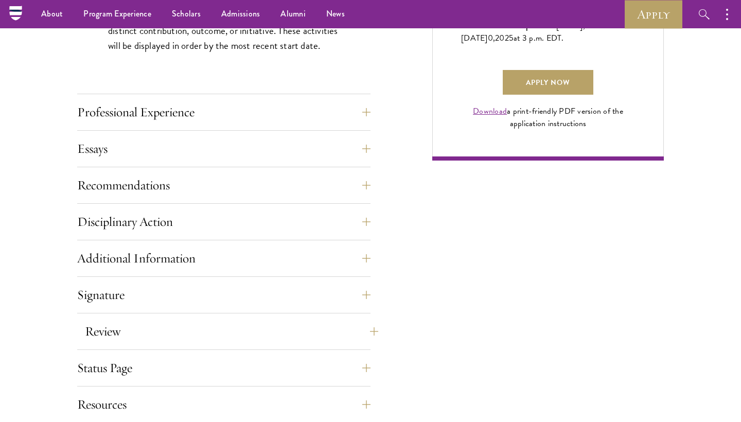
scroll to position [763, 0]
click at [99, 330] on button "Review" at bounding box center [231, 332] width 293 height 25
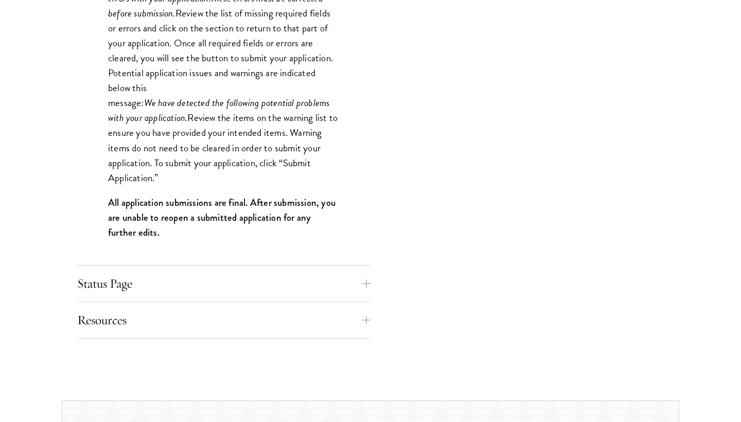
scroll to position [1026, 0]
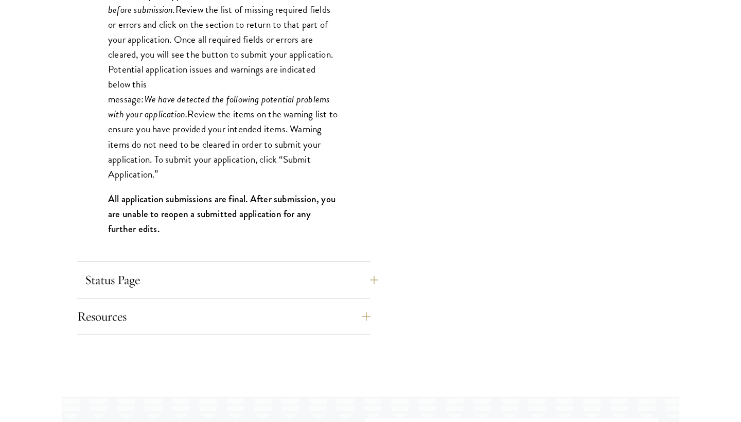
click at [115, 290] on button "Status Page" at bounding box center [231, 280] width 293 height 25
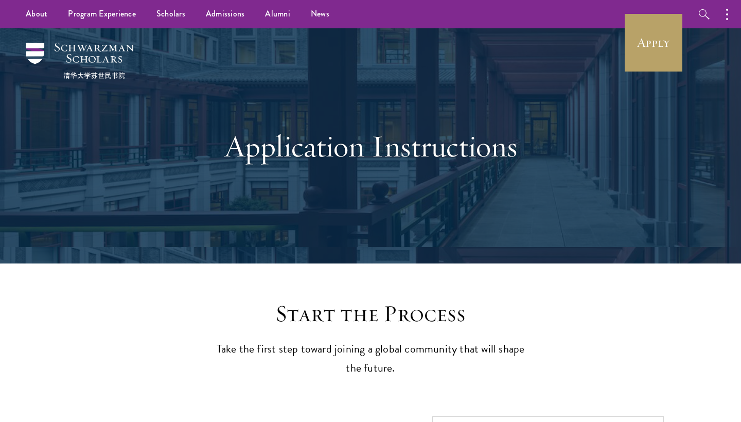
scroll to position [0, 0]
